Goal: Transaction & Acquisition: Purchase product/service

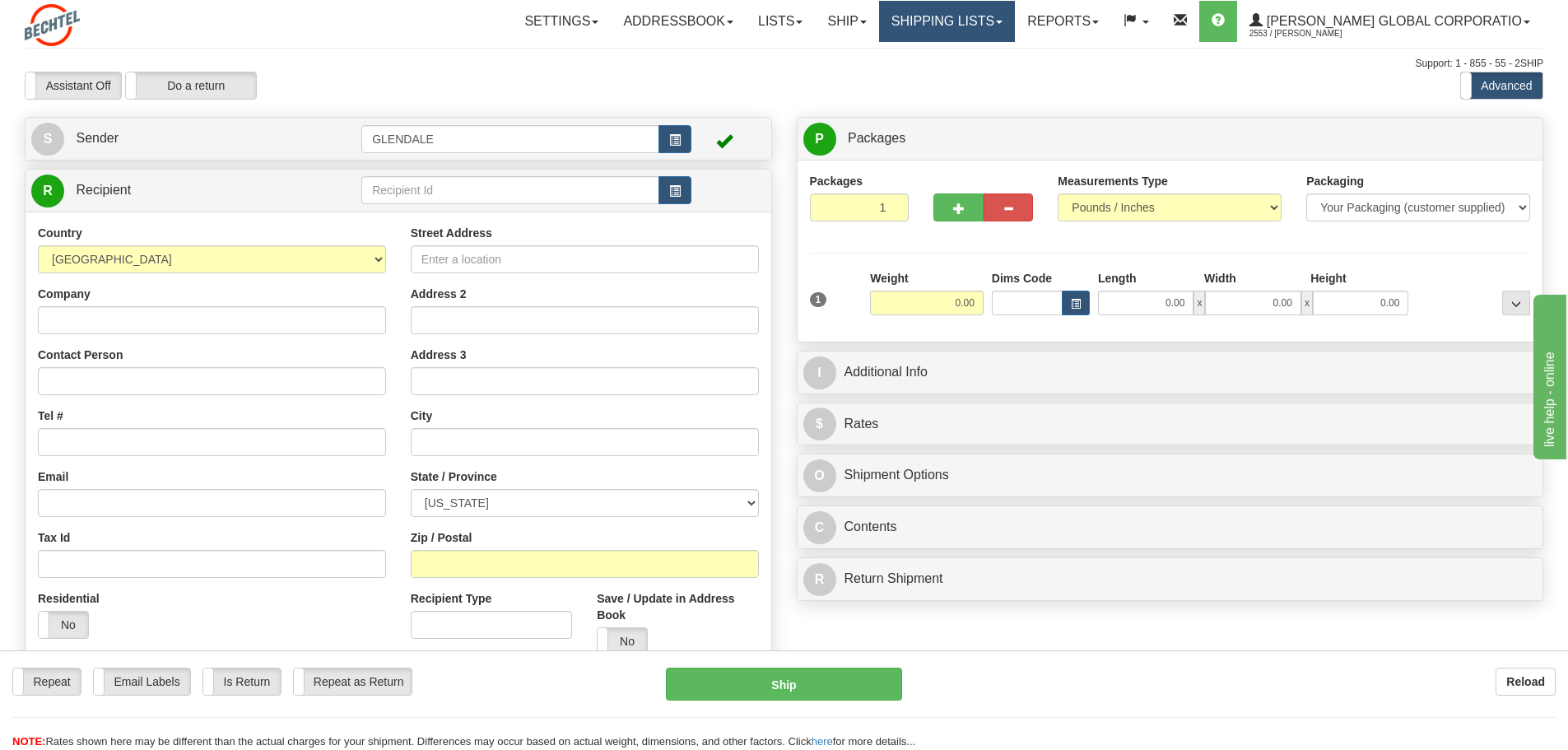
click at [1015, 25] on link "Shipping lists" at bounding box center [947, 21] width 135 height 41
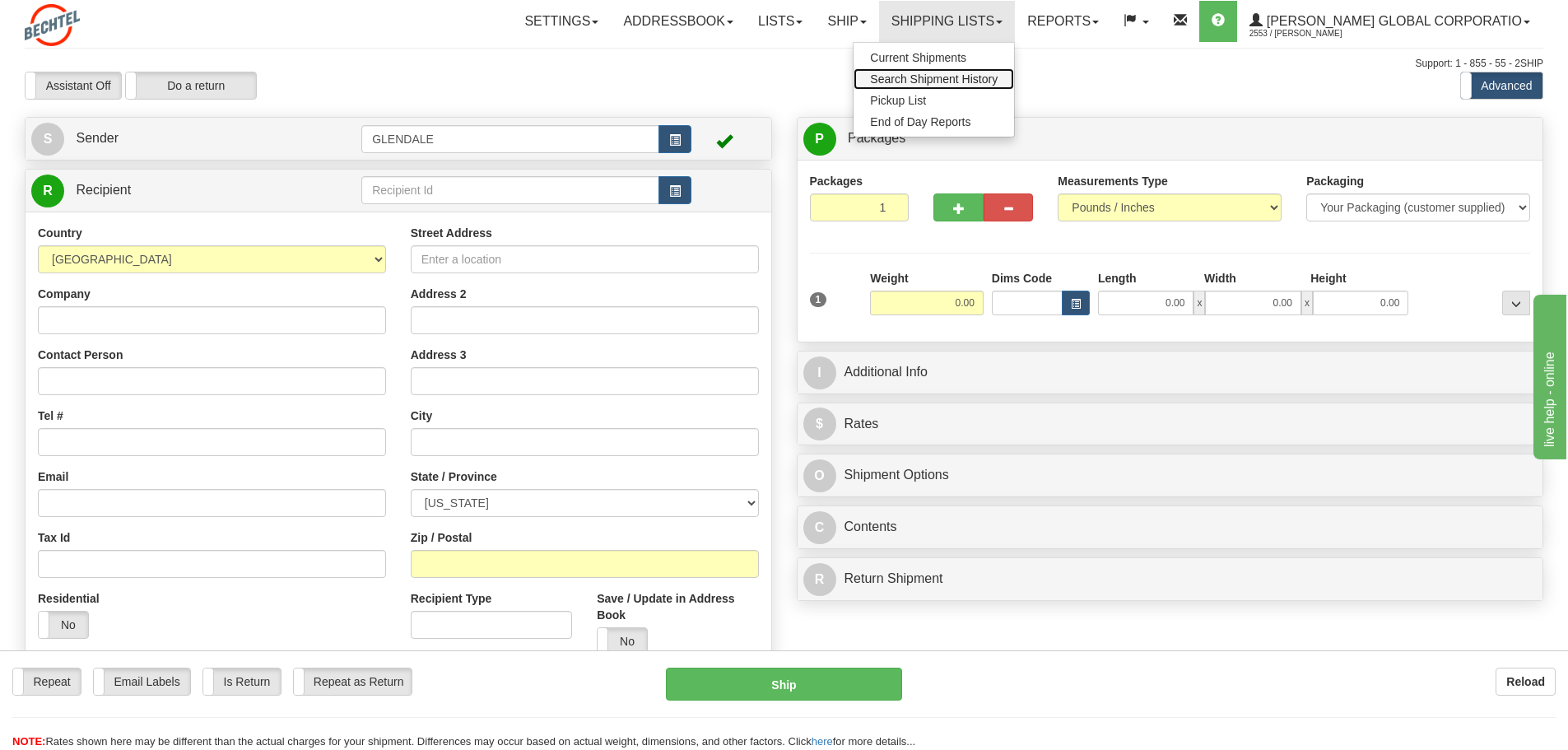
click at [998, 80] on span "Search Shipment History" at bounding box center [934, 79] width 128 height 13
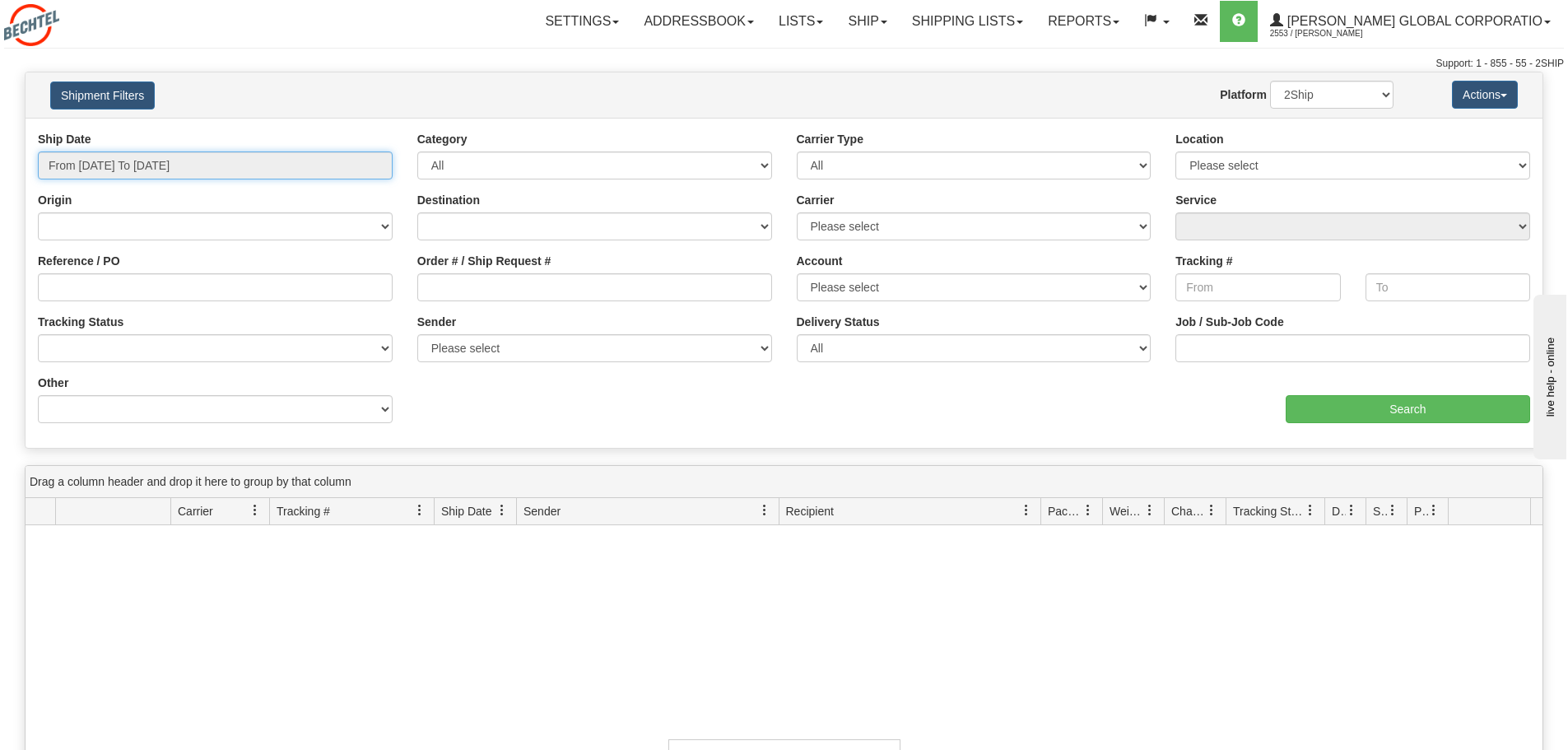
click at [341, 170] on input "From 09/21/2025 To 09/22/2025" at bounding box center [216, 165] width 355 height 28
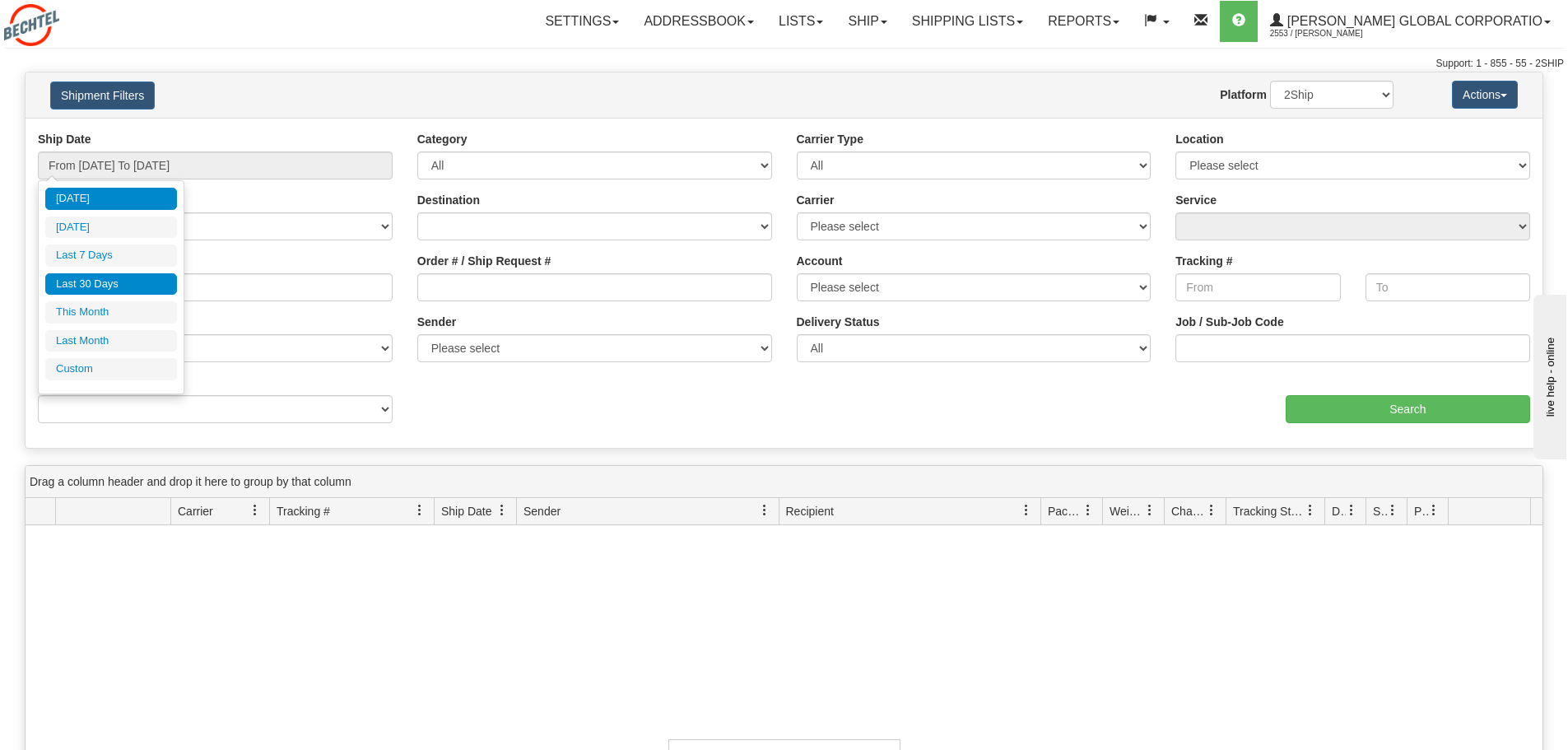
click at [102, 276] on li "Last 30 Days" at bounding box center [111, 284] width 132 height 22
type input "From 08/24/2025 To 09/22/2025"
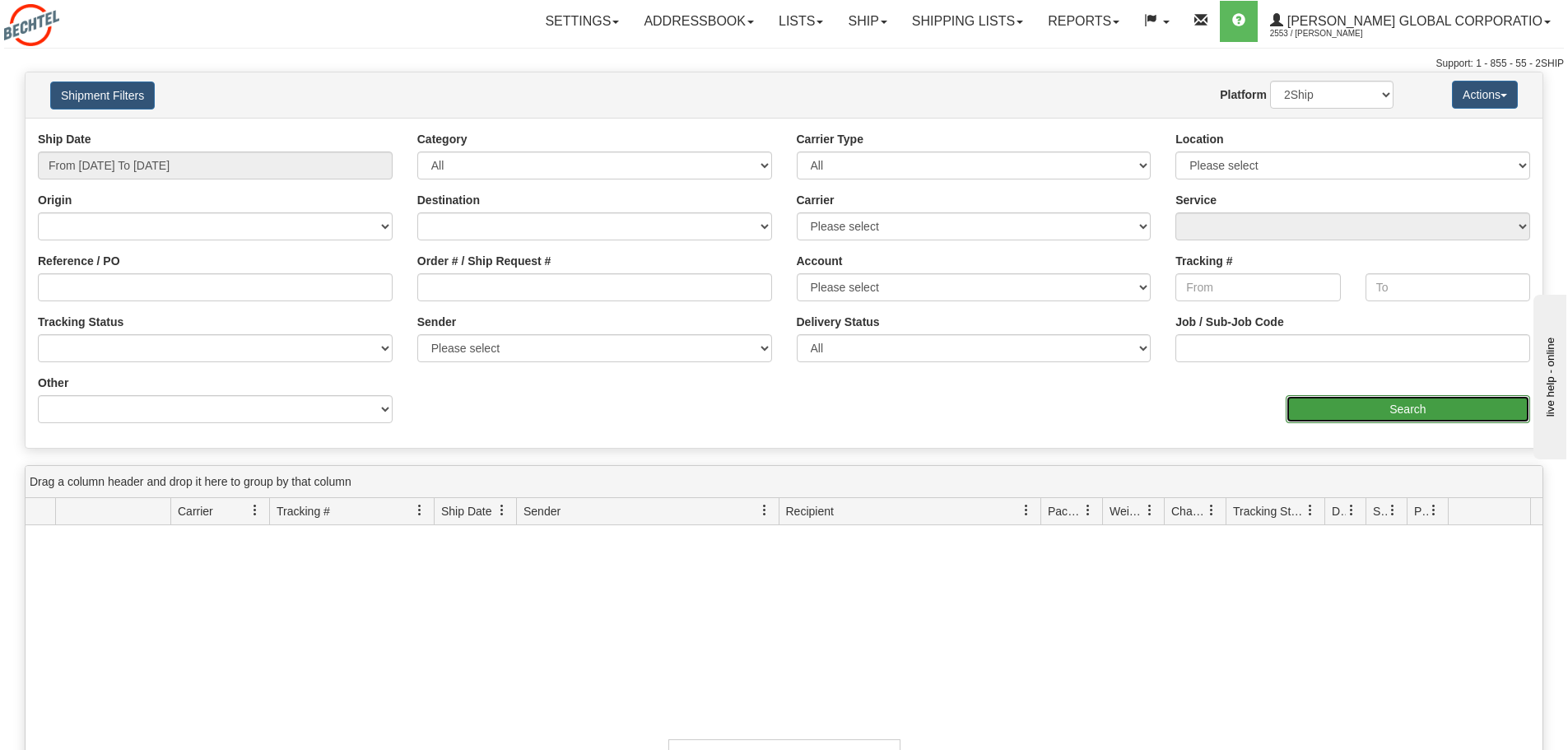
click at [1350, 411] on input "Search" at bounding box center [1408, 408] width 244 height 28
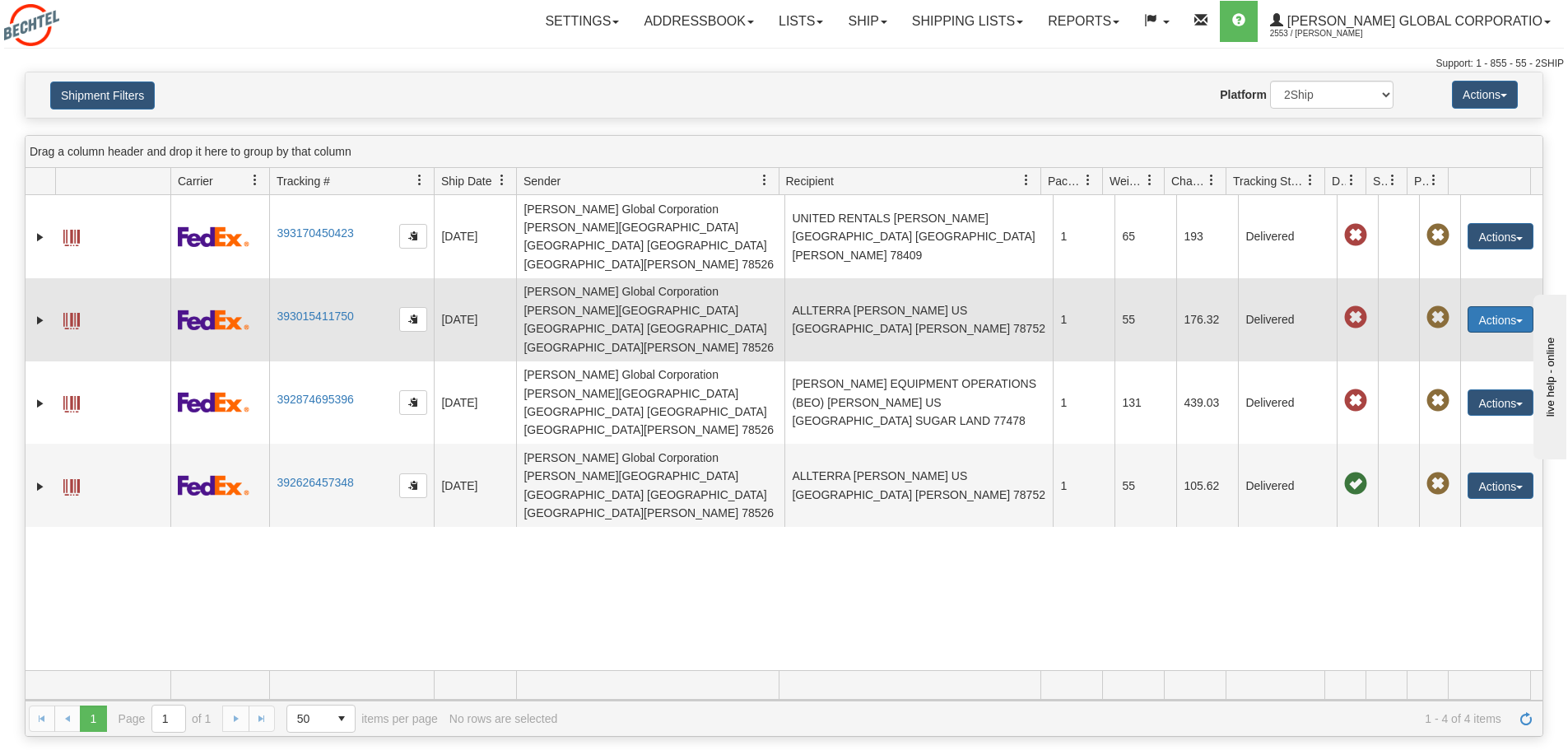
click at [1483, 306] on button "Actions" at bounding box center [1500, 320] width 66 height 27
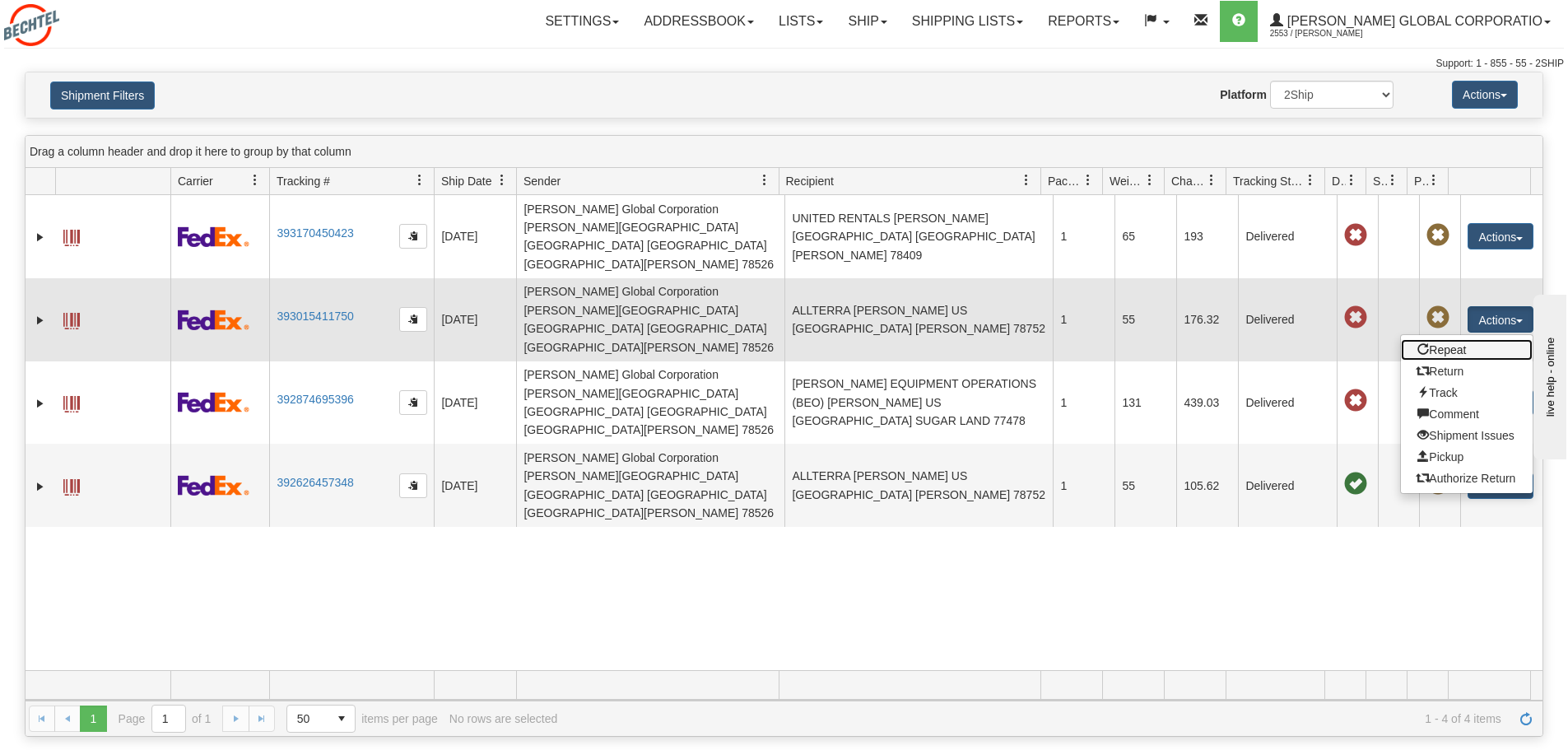
click at [1468, 340] on link "Repeat" at bounding box center [1467, 350] width 132 height 21
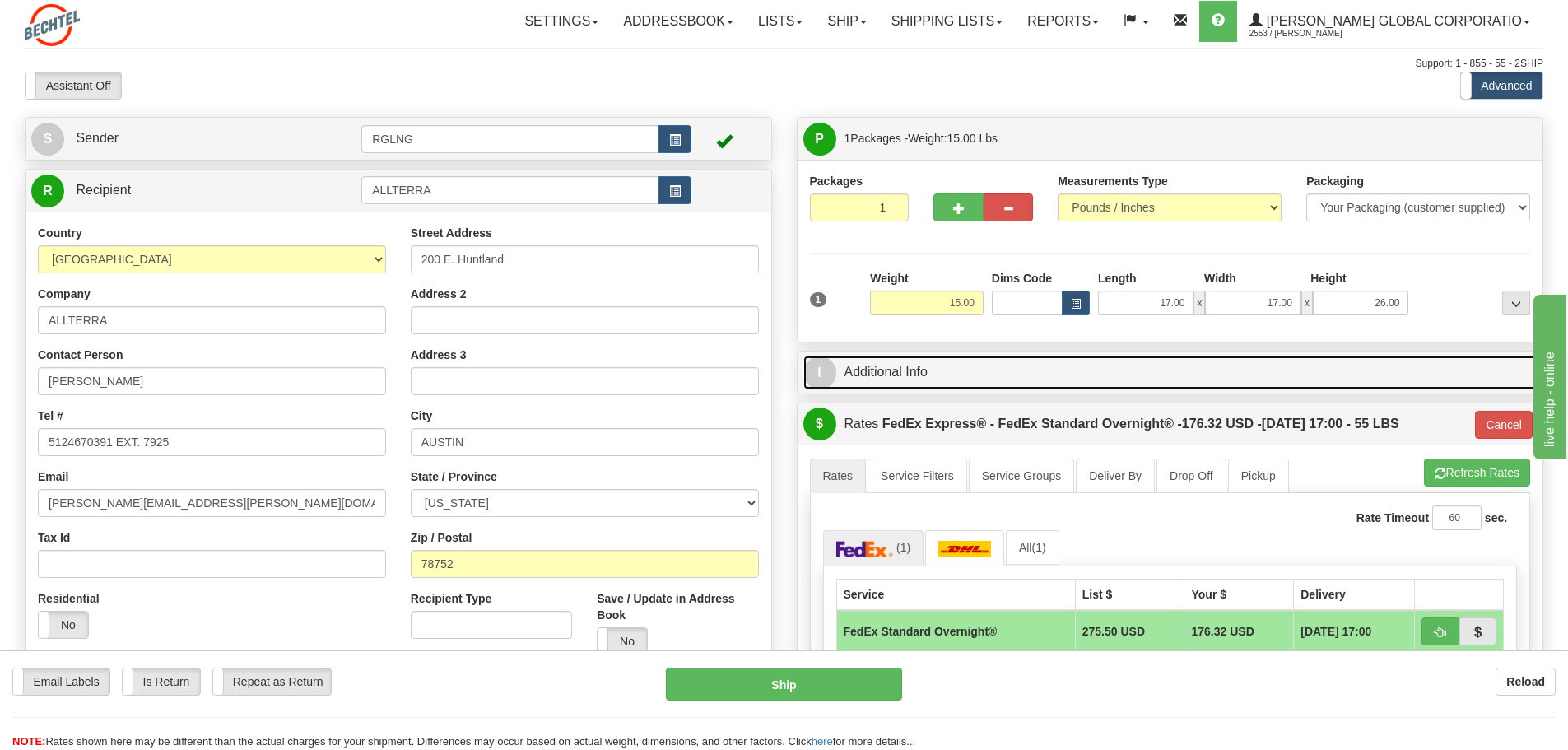
click at [908, 380] on link "I Additional Info" at bounding box center [1171, 372] width 734 height 33
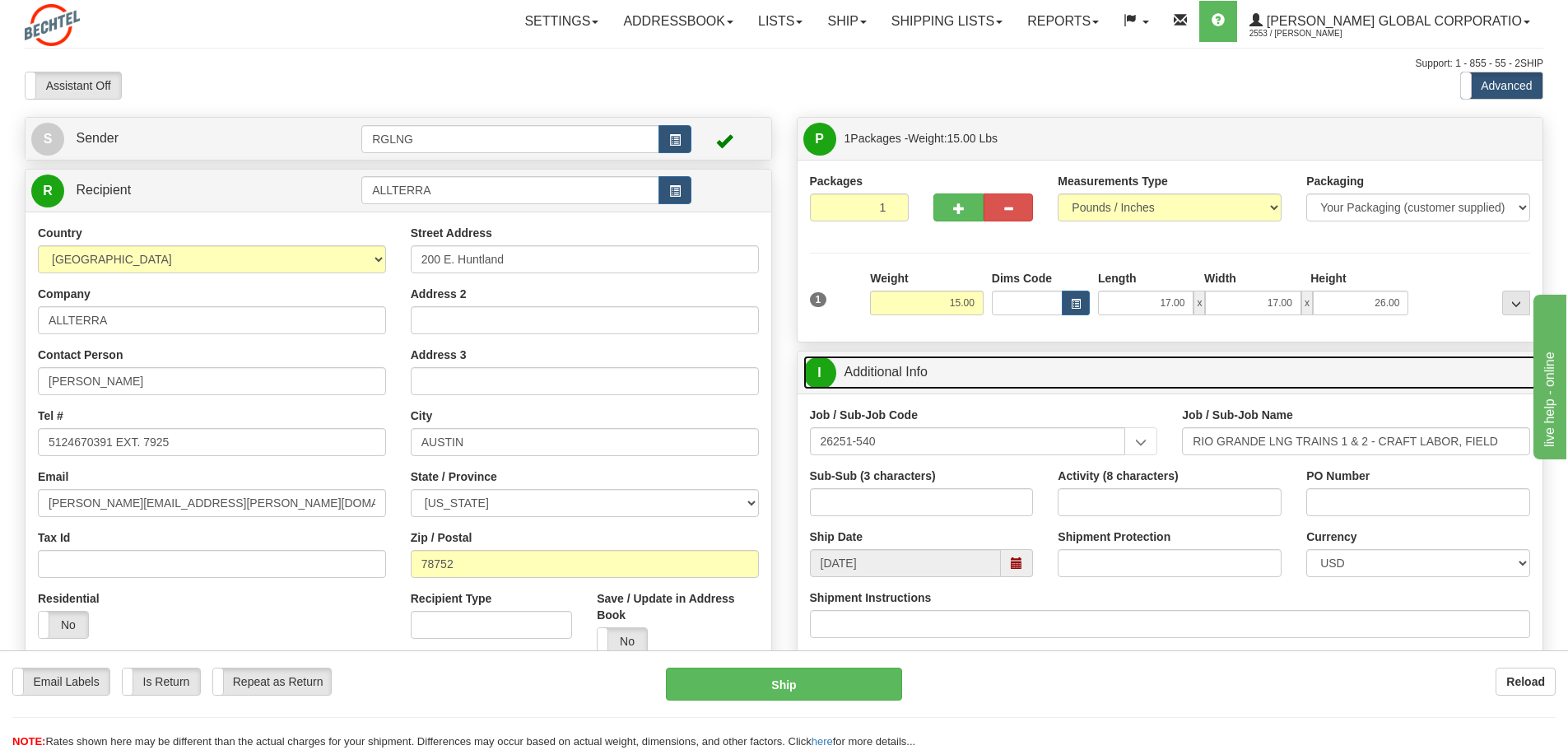
click at [908, 380] on link "I Additional Info" at bounding box center [1171, 372] width 734 height 33
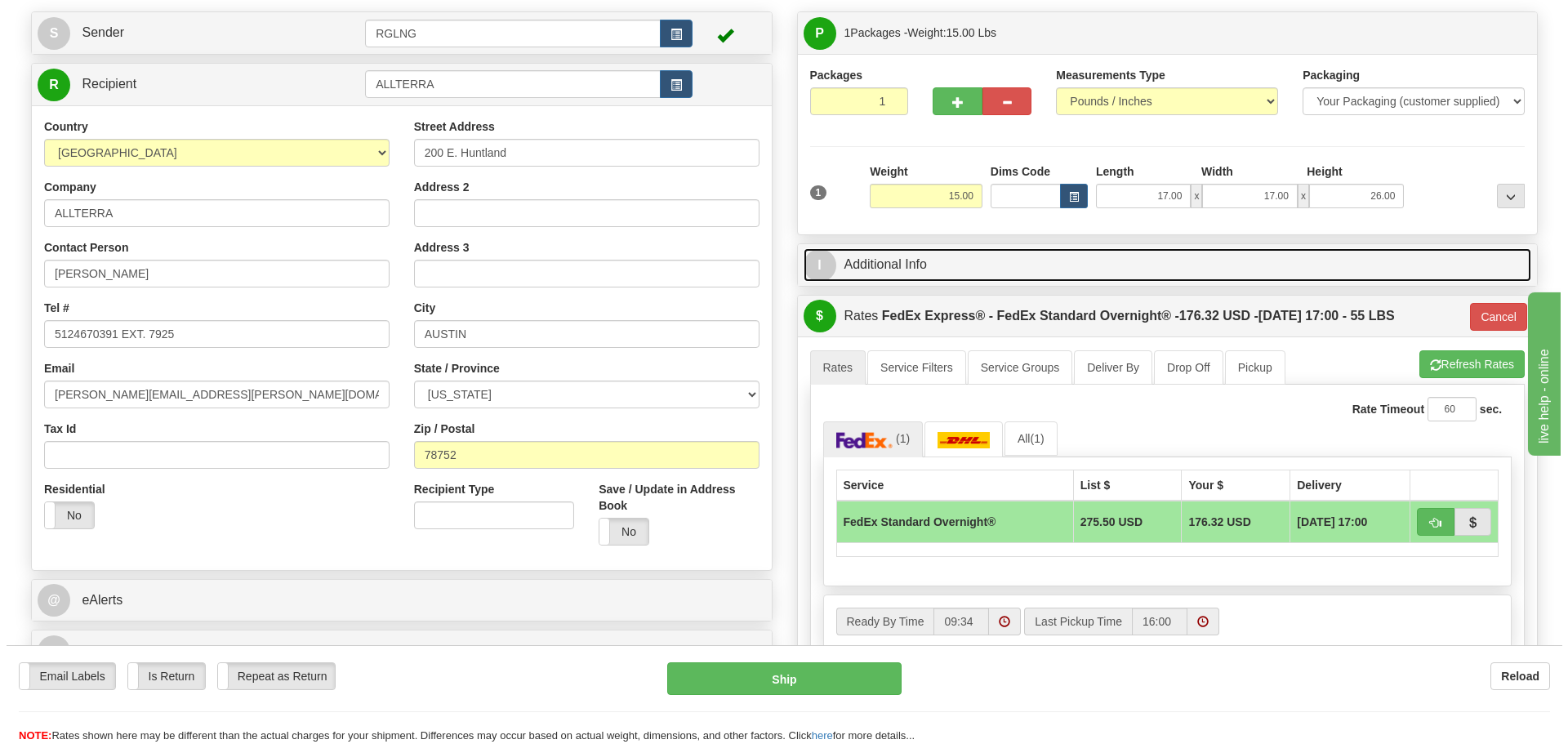
scroll to position [164, 0]
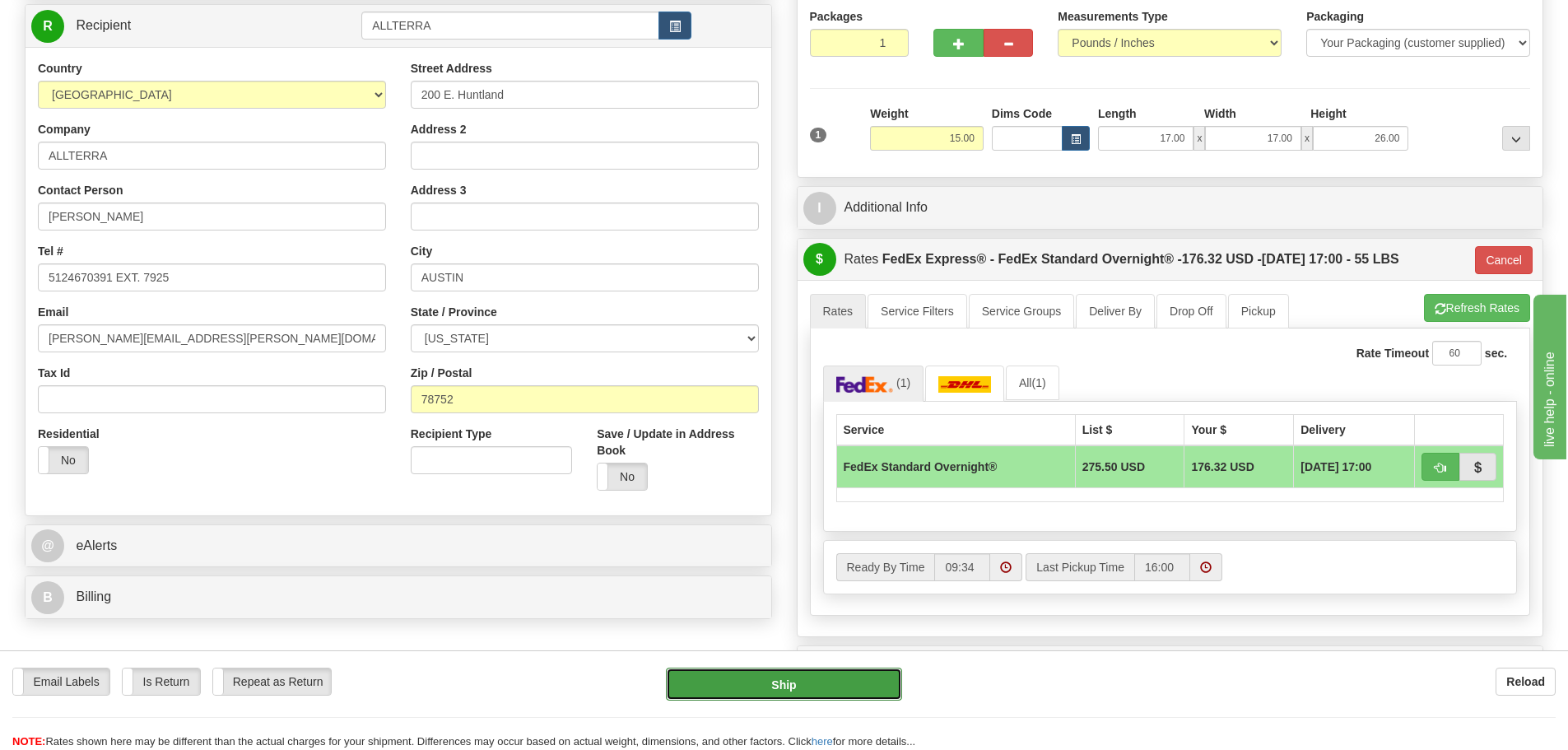
click at [801, 678] on button "Ship" at bounding box center [784, 684] width 237 height 33
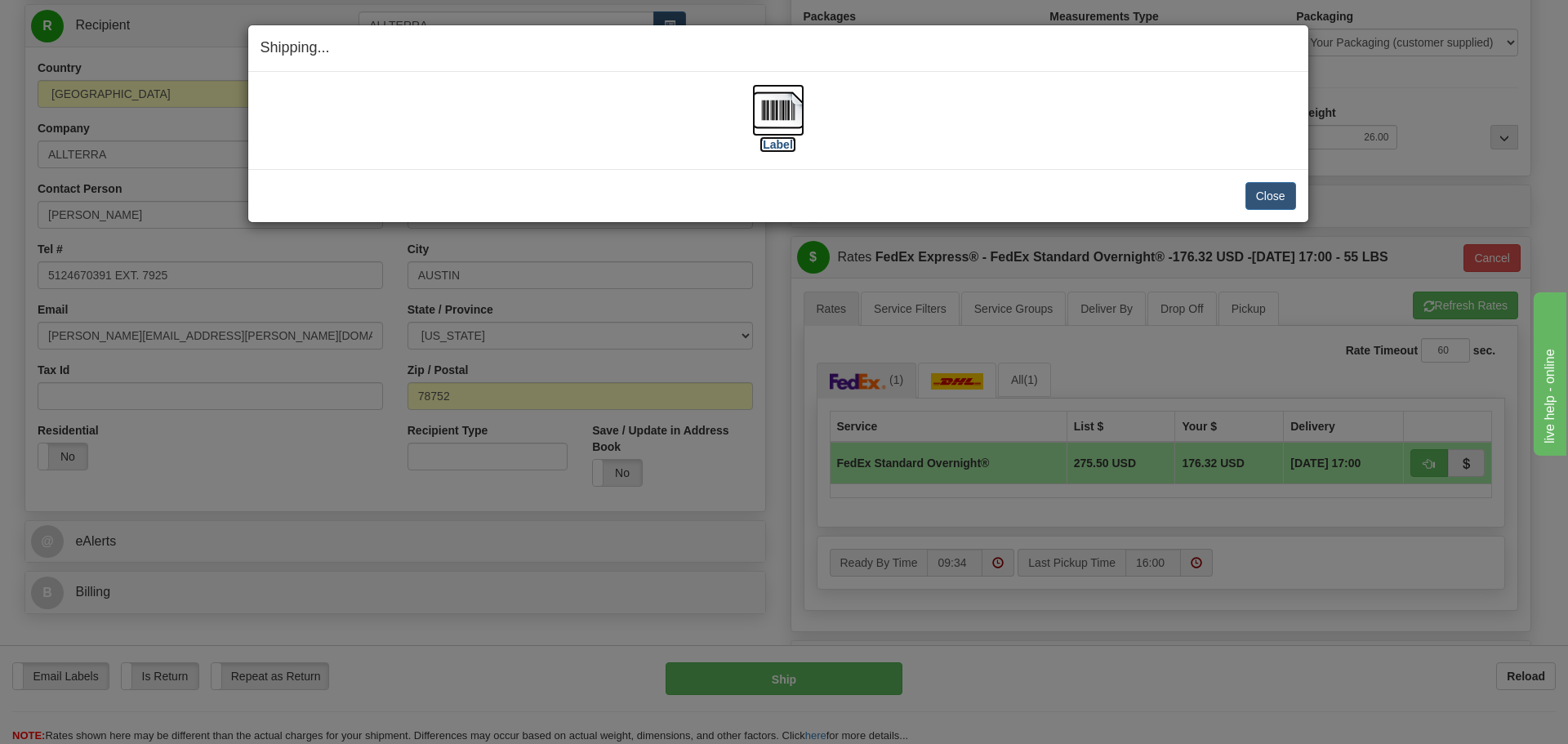
click at [779, 140] on label "[Label]" at bounding box center [779, 144] width 38 height 16
click at [1264, 209] on button "Close" at bounding box center [1271, 195] width 51 height 27
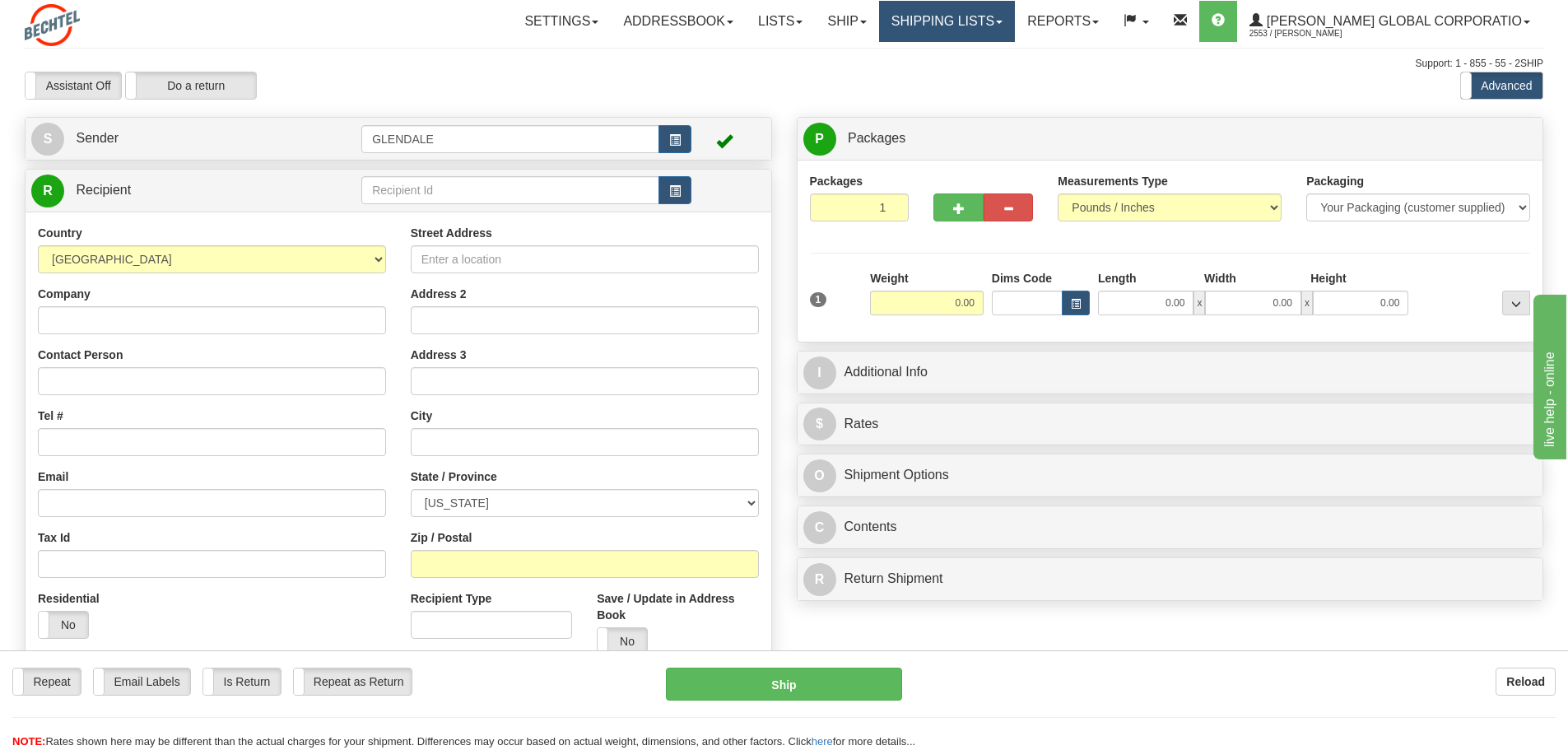
click at [1014, 15] on link "Shipping lists" at bounding box center [947, 21] width 135 height 41
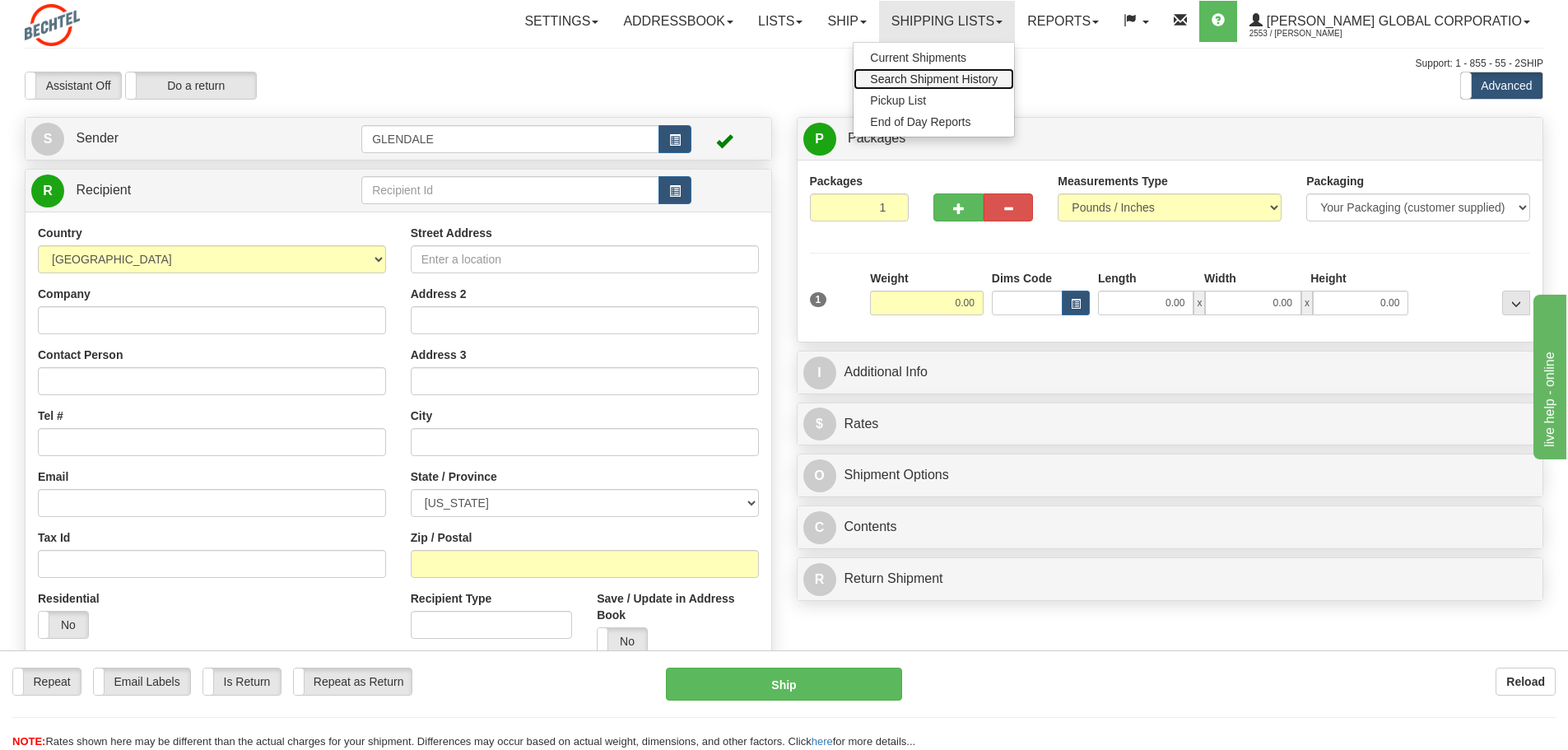
click at [981, 74] on span "Search Shipment History" at bounding box center [934, 79] width 128 height 13
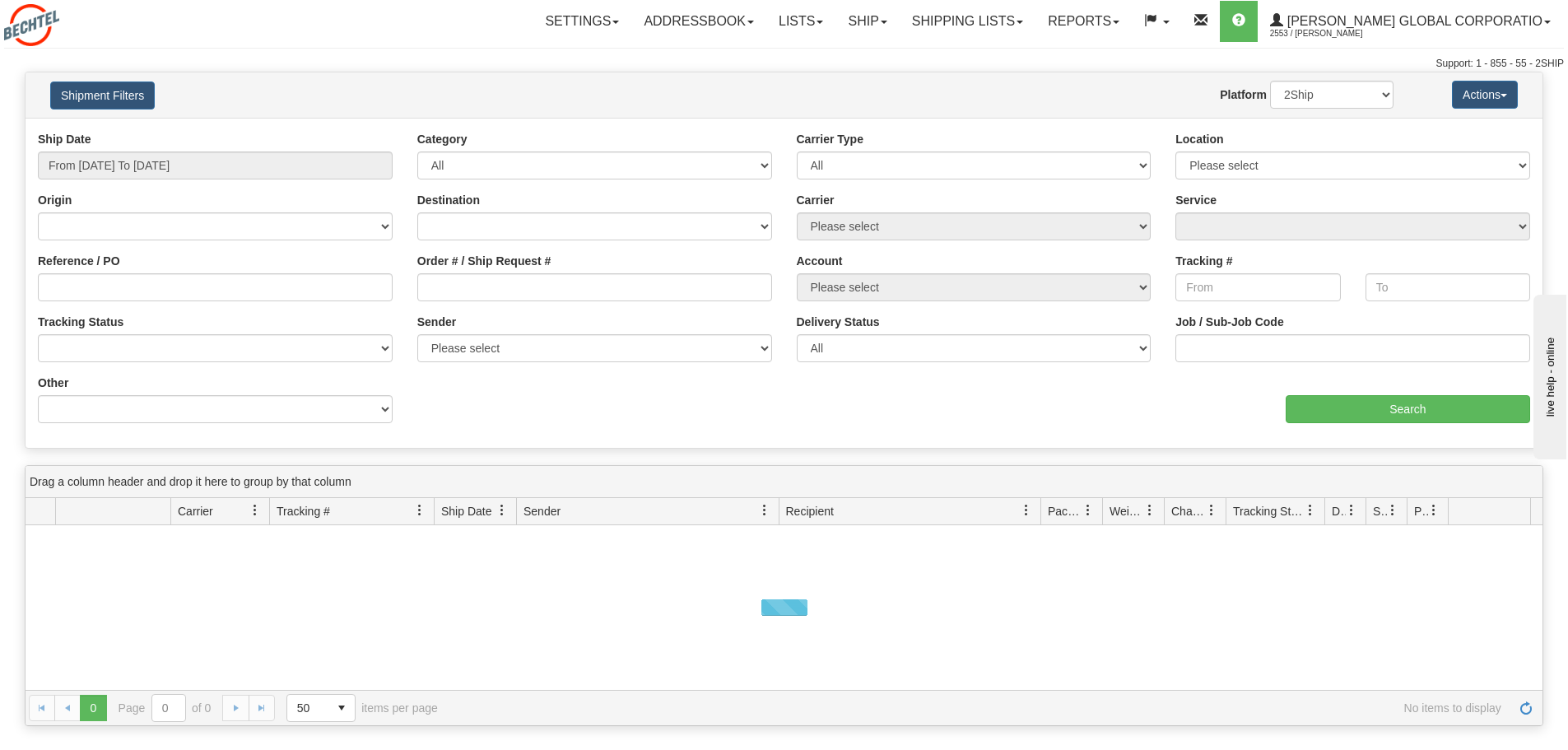
click at [370, 148] on div "Ship Date From [DATE] To [DATE]" at bounding box center [216, 155] width 355 height 49
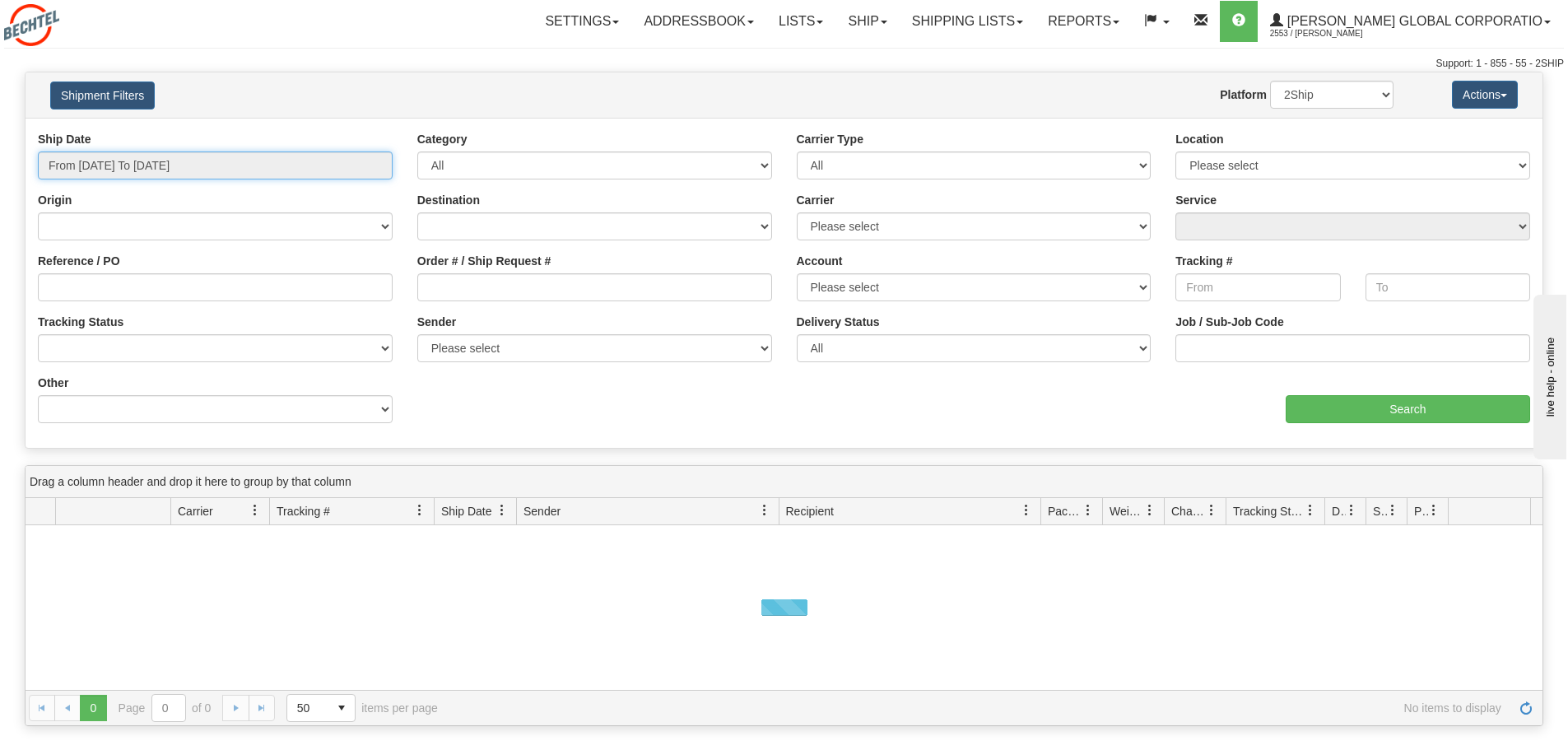
click at [359, 159] on input "From [DATE] To [DATE]" at bounding box center [216, 165] width 355 height 28
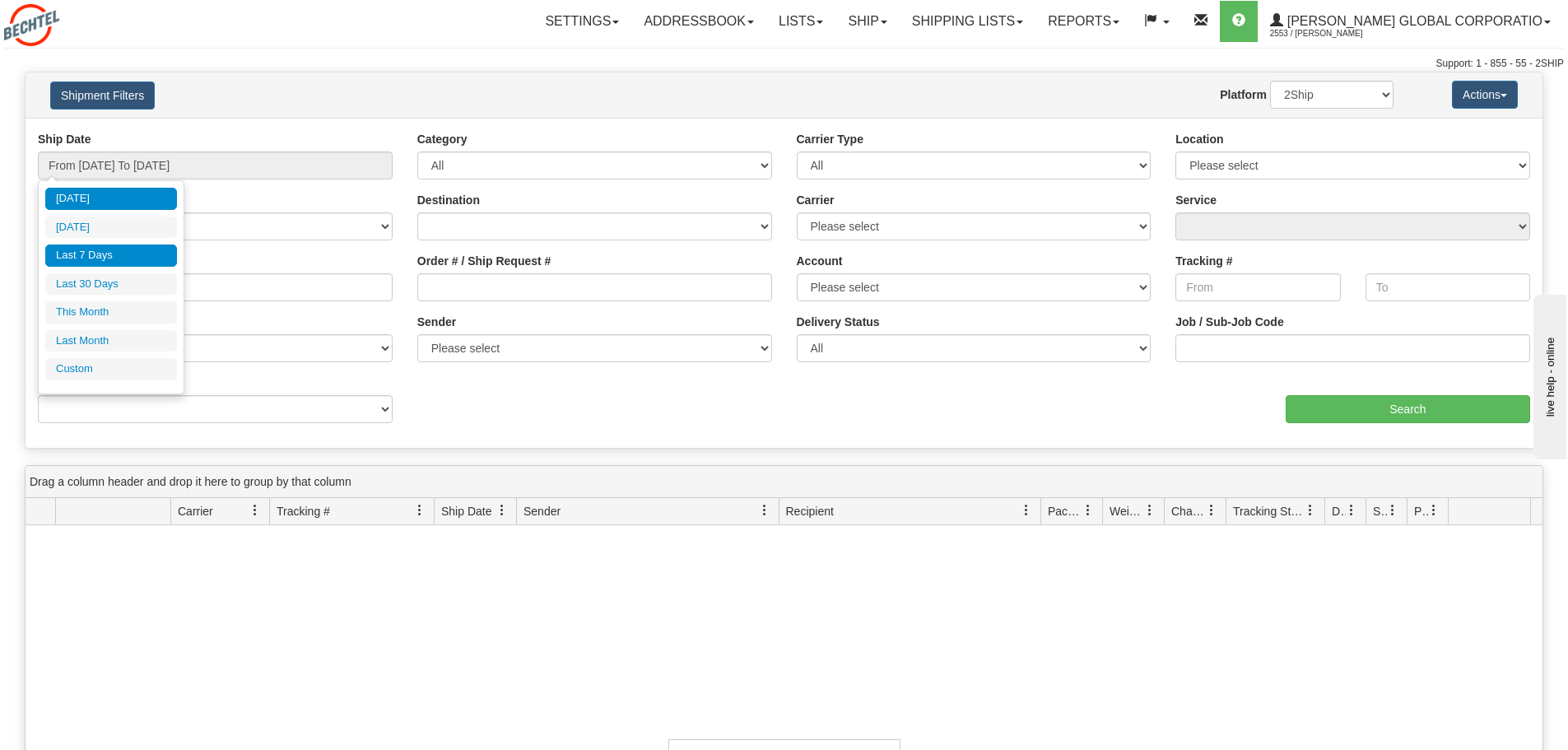
click at [112, 254] on li "Last 7 Days" at bounding box center [111, 255] width 132 height 22
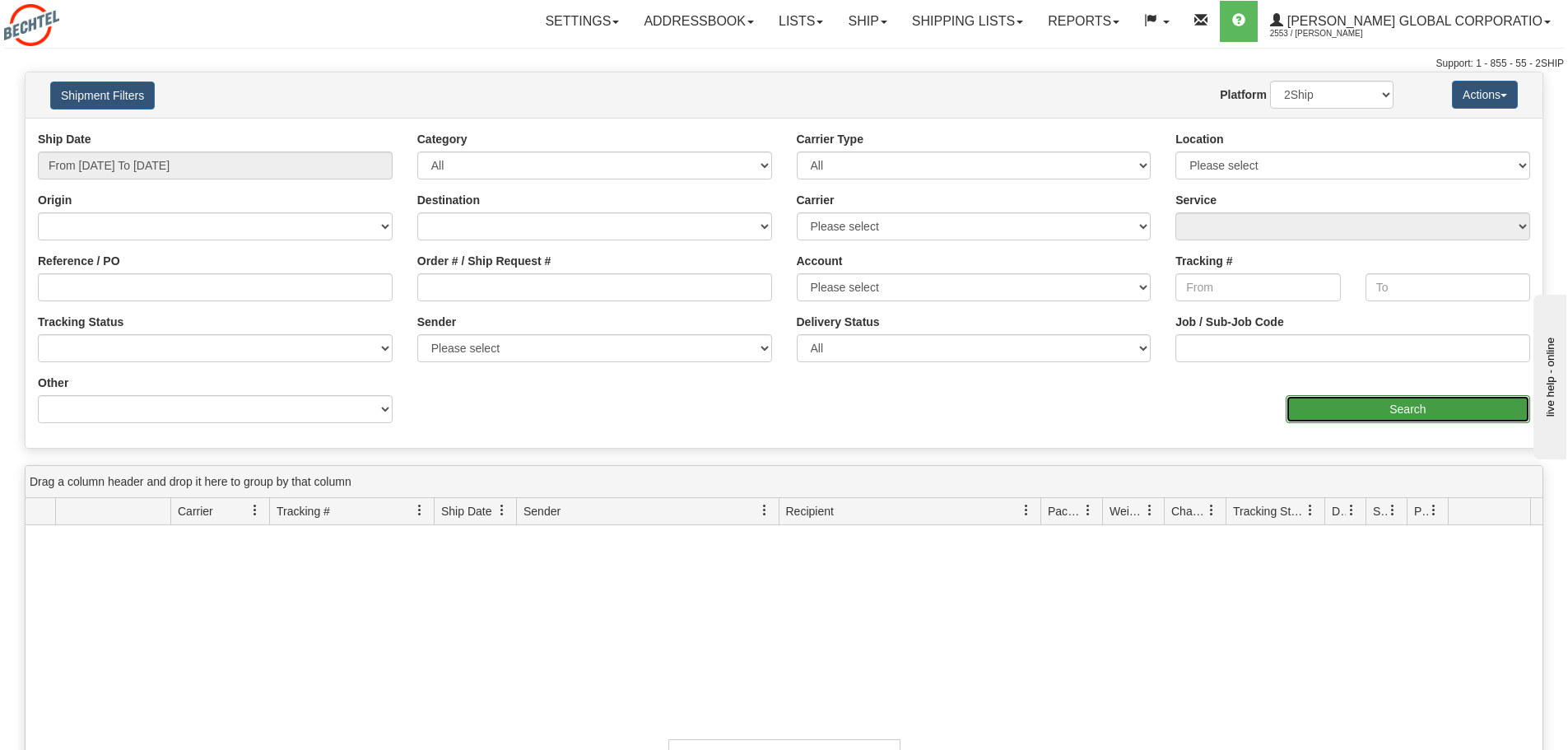
click at [1382, 411] on input "Search" at bounding box center [1408, 408] width 244 height 28
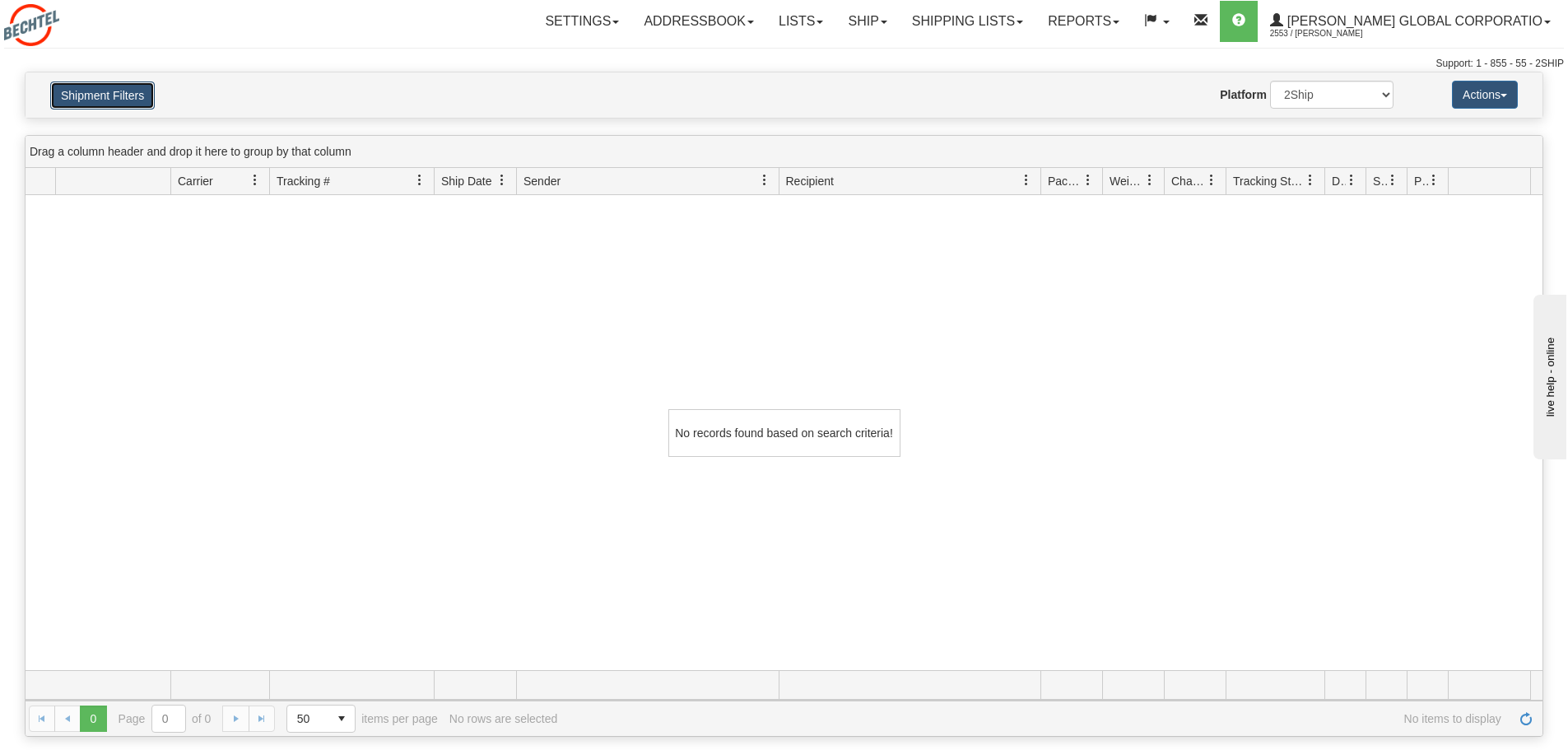
click at [123, 89] on button "Shipment Filters" at bounding box center [103, 94] width 105 height 28
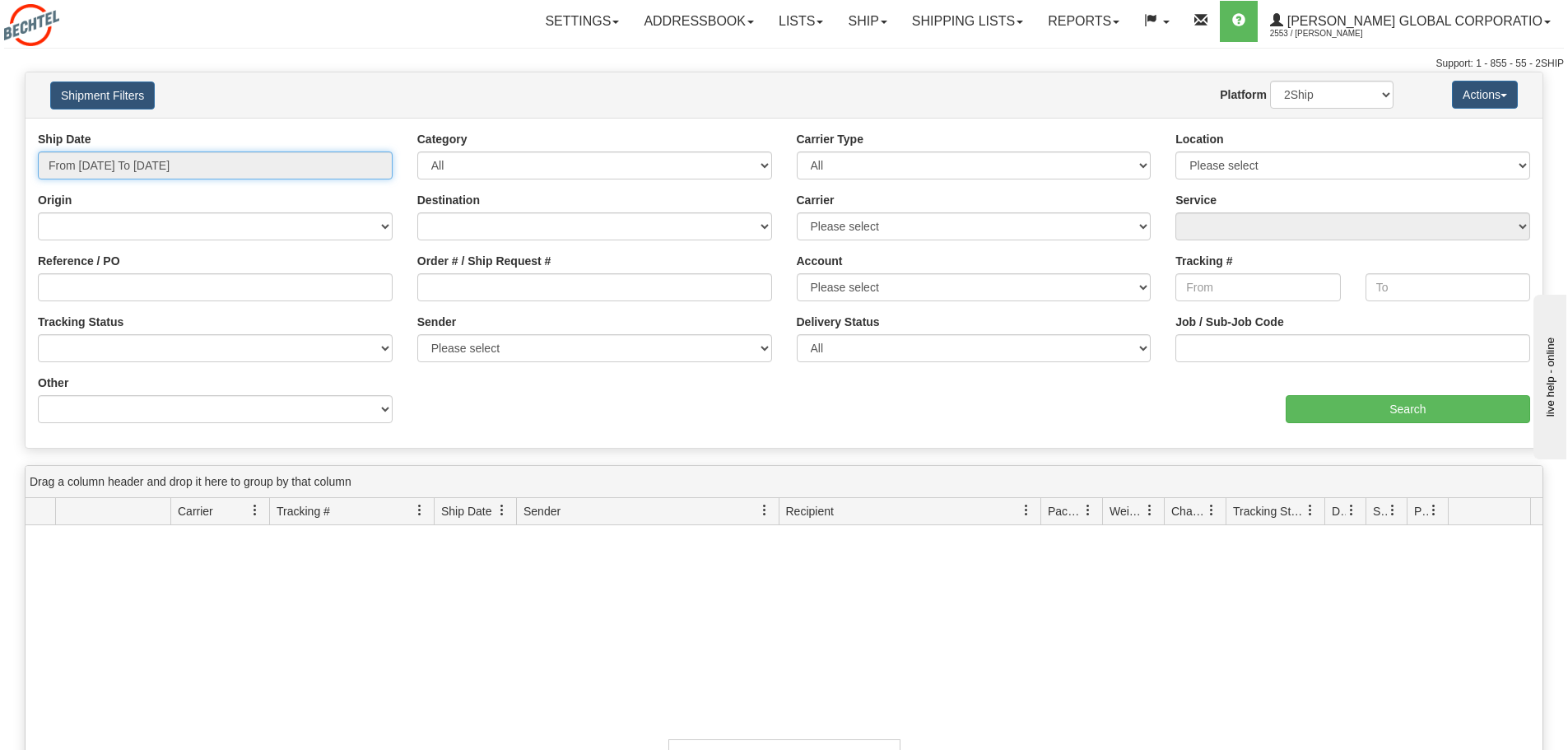
click at [106, 164] on input "From [DATE] To [DATE]" at bounding box center [216, 165] width 355 height 28
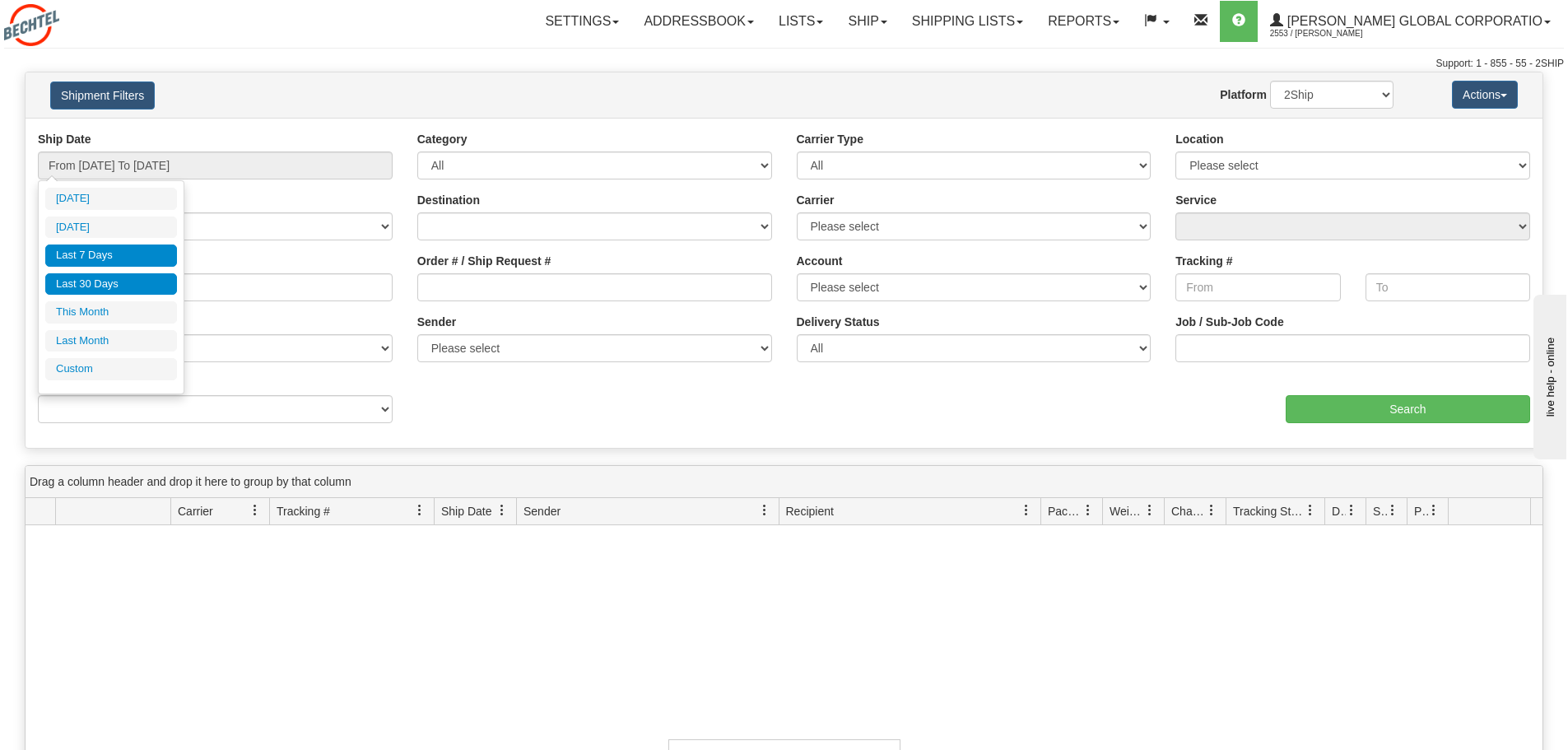
click at [116, 281] on li "Last 30 Days" at bounding box center [111, 284] width 132 height 22
type input "From [DATE] To [DATE]"
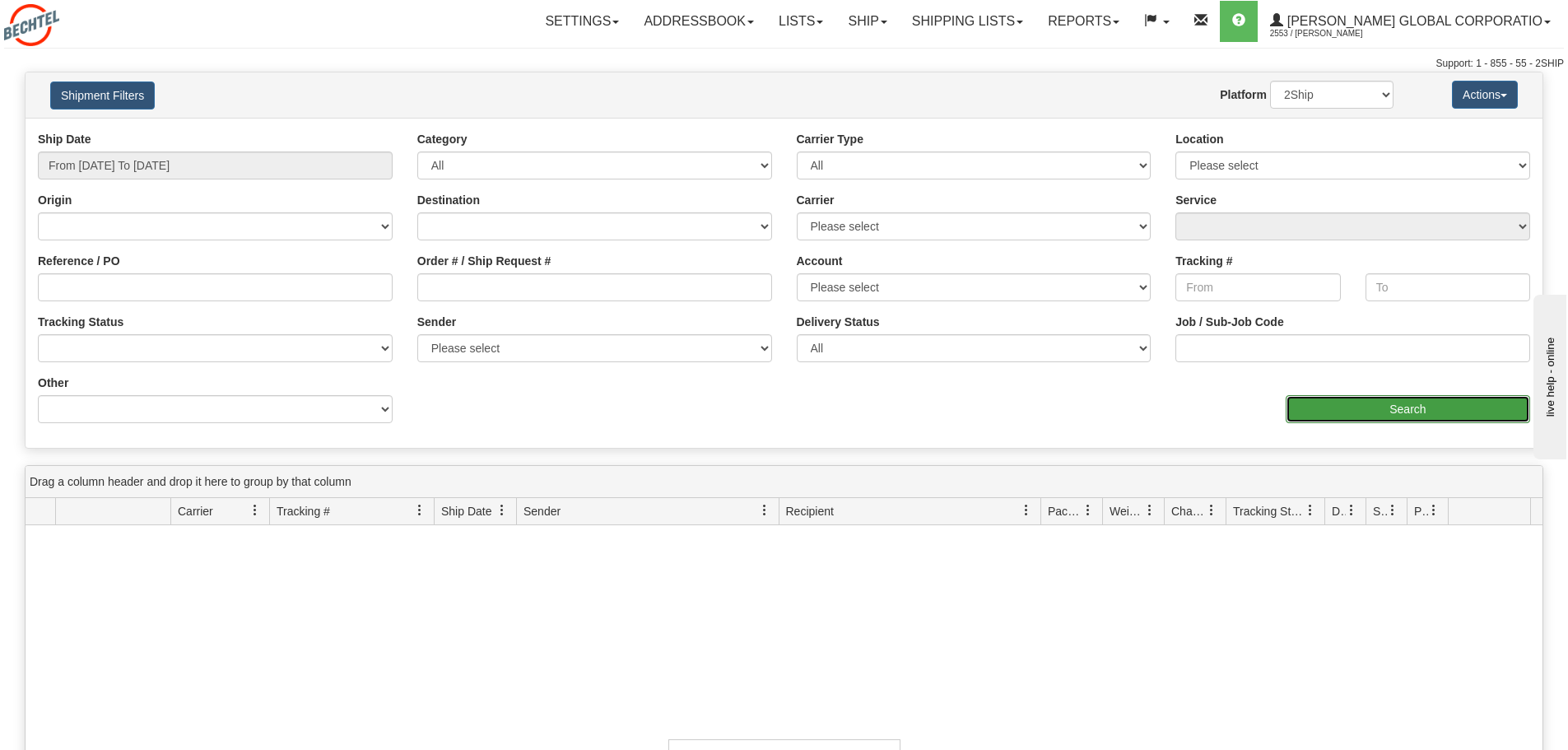
click at [1349, 406] on input "Search" at bounding box center [1408, 408] width 244 height 28
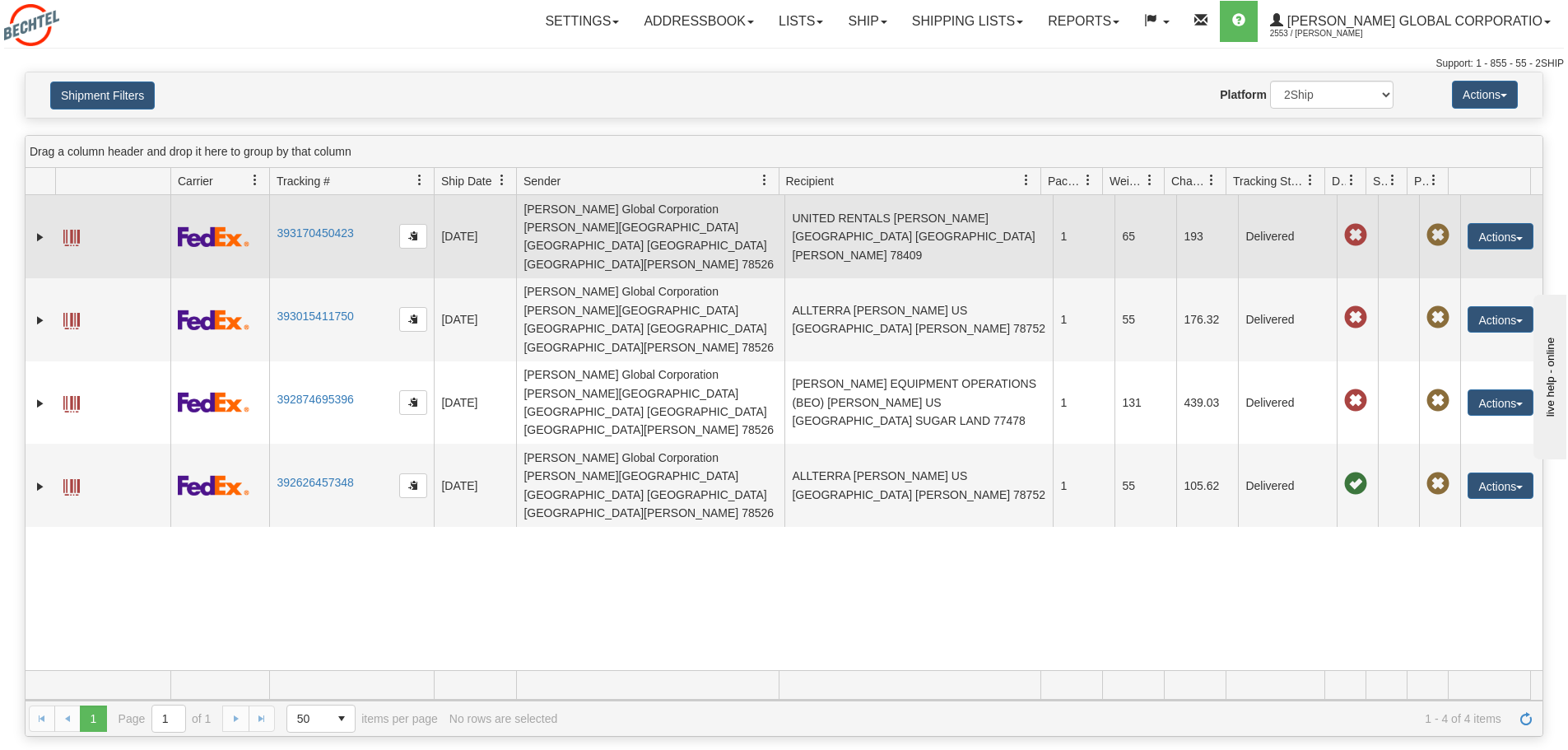
click at [598, 223] on td "[PERSON_NAME] Global Corporation [PERSON_NAME][GEOGRAPHIC_DATA] [GEOGRAPHIC_DAT…" at bounding box center [650, 237] width 268 height 83
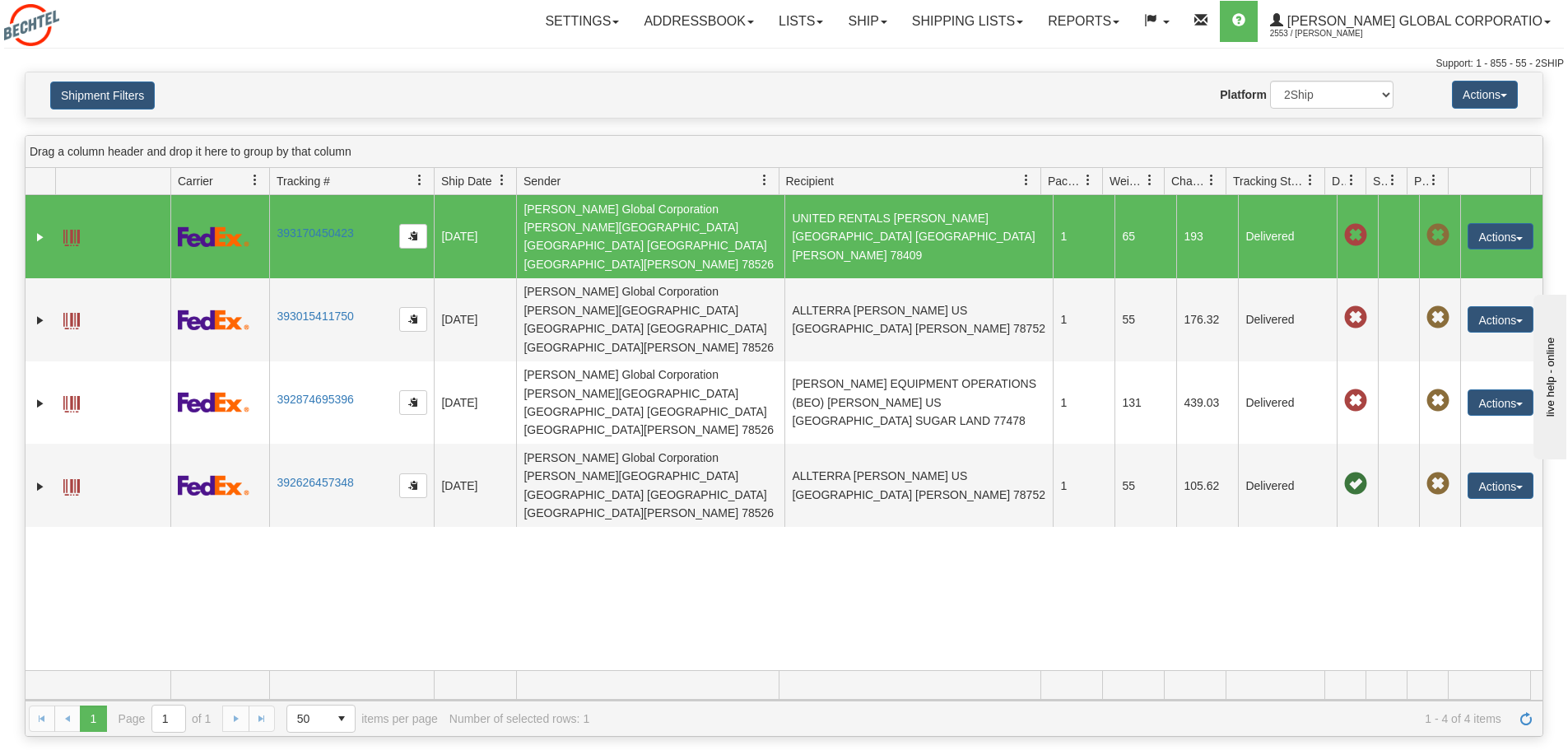
click at [715, 500] on div "31613638 2553 393170450423 [DATE] [DATE] 11:41:43 AM [PERSON_NAME] Global Corpo…" at bounding box center [784, 433] width 1517 height 475
